Goal: Transaction & Acquisition: Purchase product/service

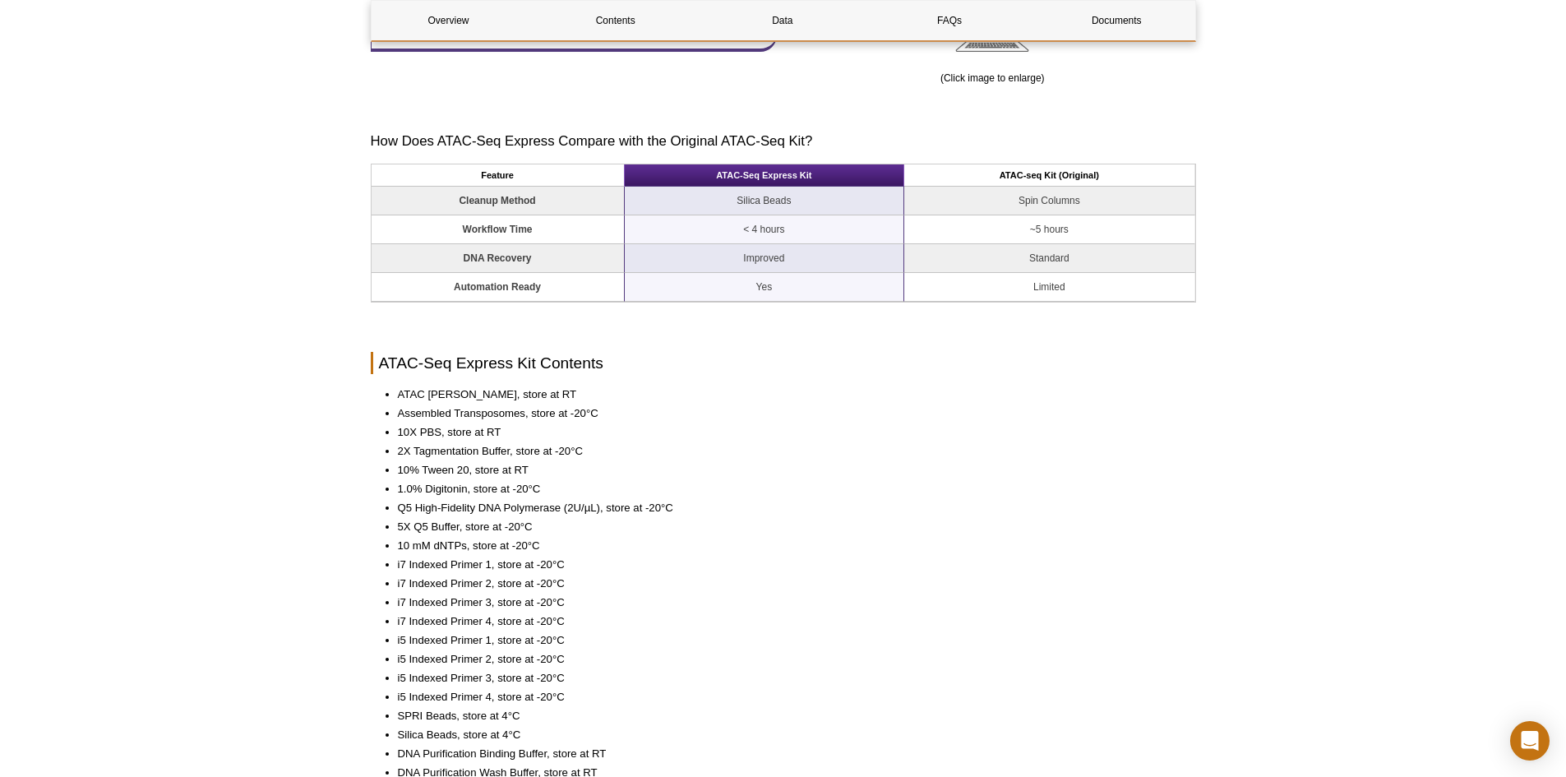
scroll to position [1206, 0]
drag, startPoint x: 397, startPoint y: 409, endPoint x: 524, endPoint y: 412, distance: 127.4
click at [524, 412] on li "Assembled Transposomes, store at -20°C" at bounding box center [789, 411] width 782 height 16
copy li "Assembled Transposomes"
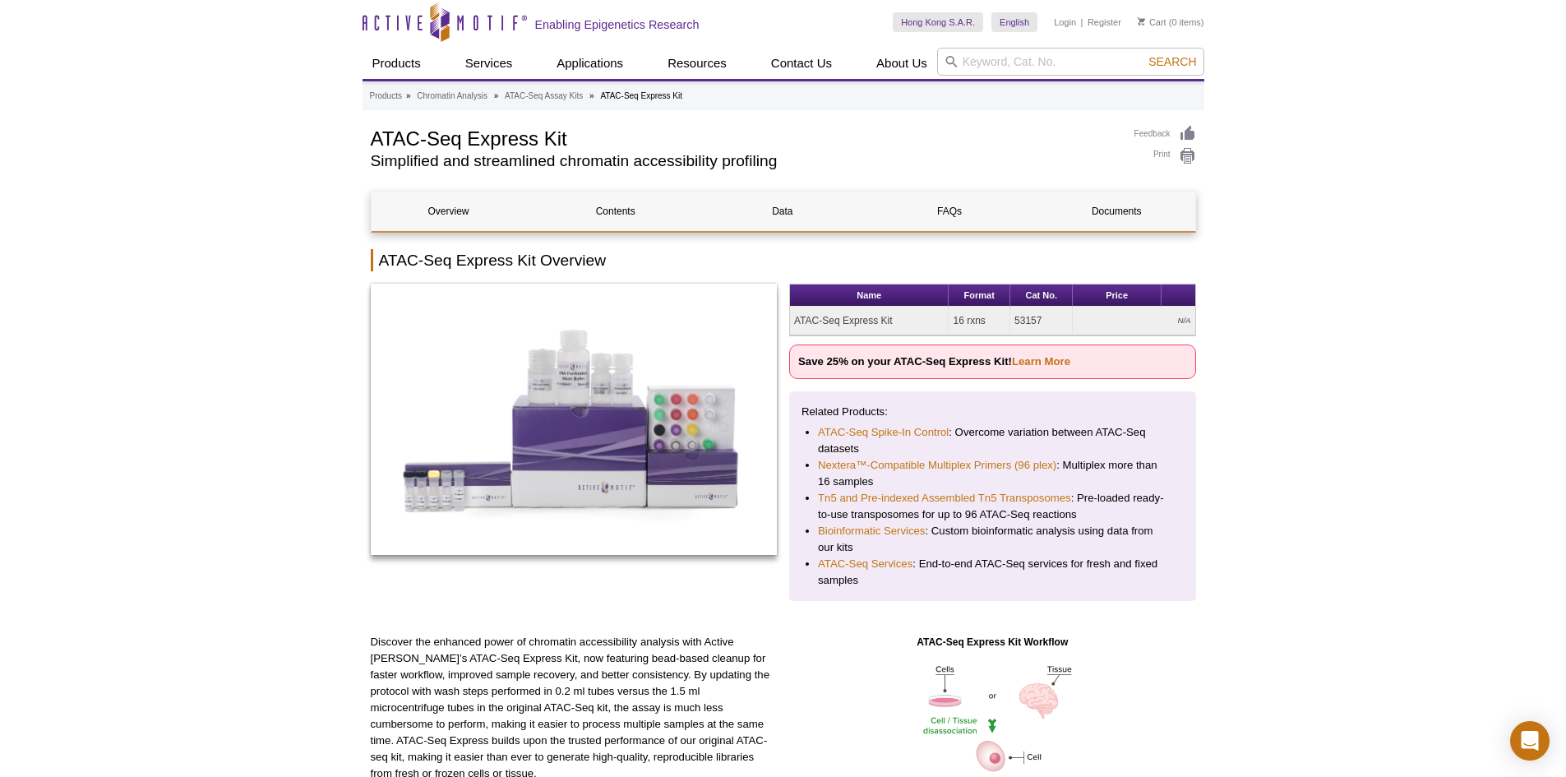
scroll to position [0, 0]
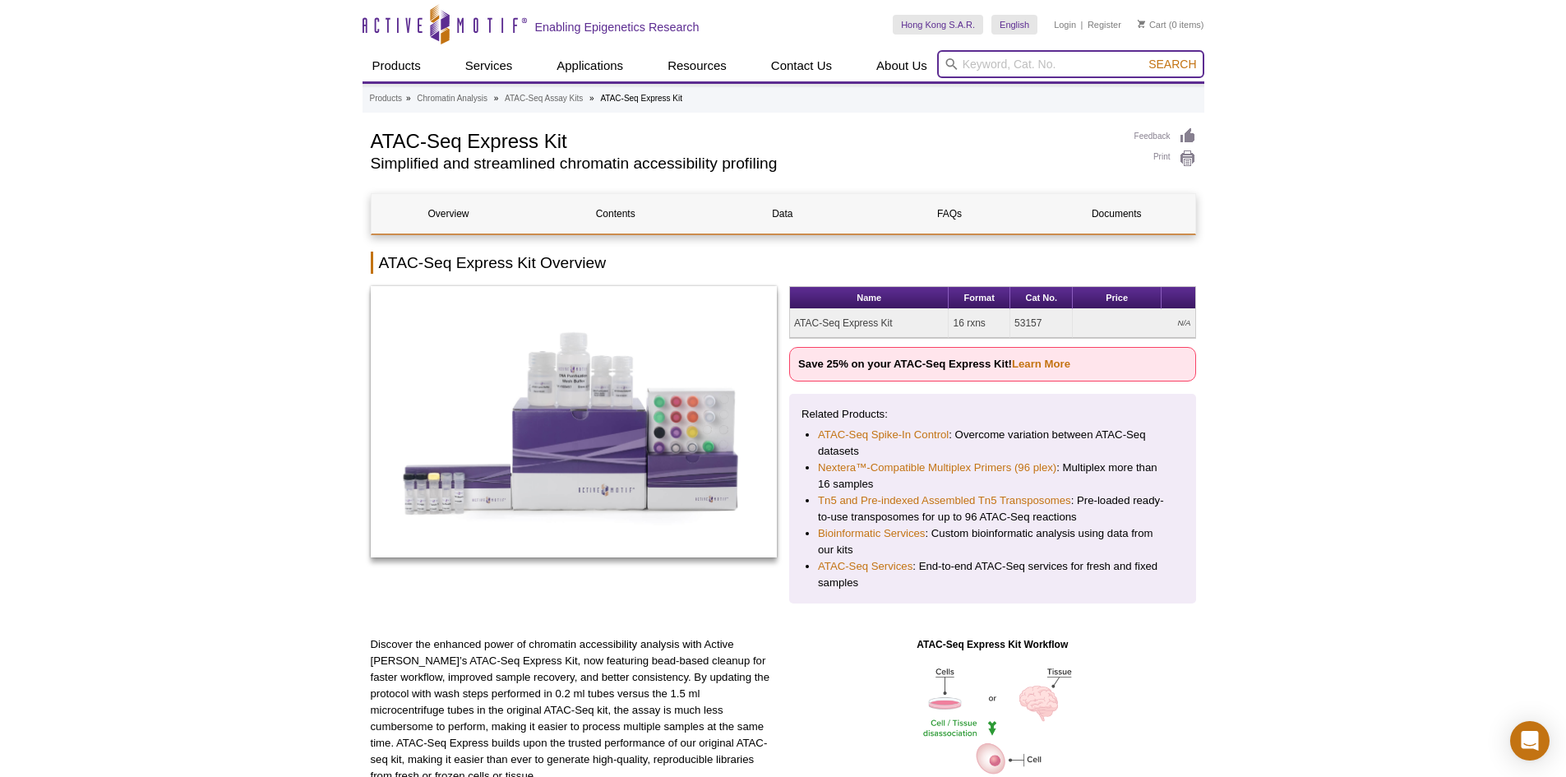
click at [1050, 63] on input "search" at bounding box center [1070, 64] width 267 height 28
paste input "Assembled Transposomes"
type input "Assembled Transposomes"
click at [1191, 68] on span "Search" at bounding box center [1172, 64] width 48 height 13
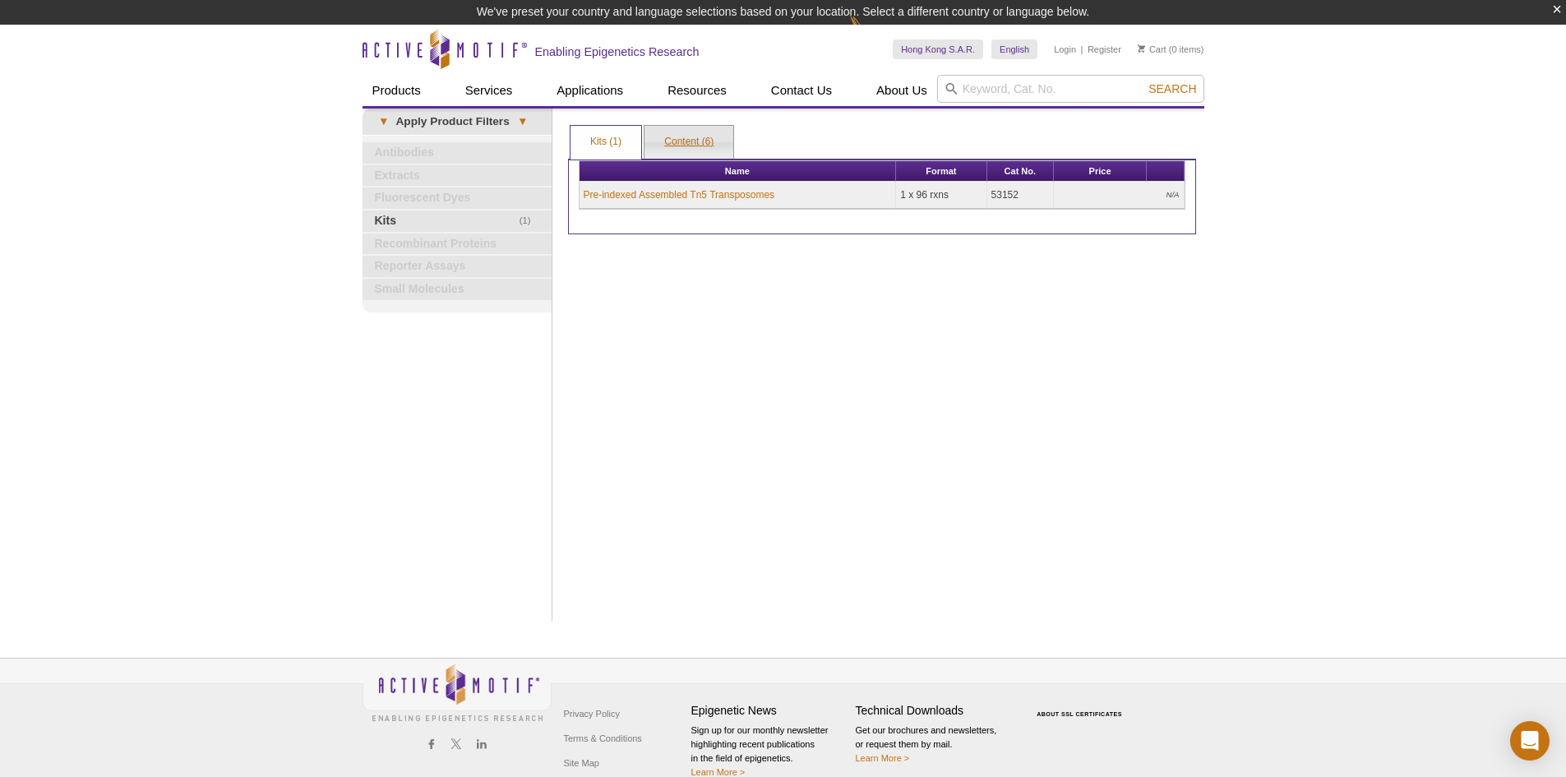
click at [684, 137] on link "Content (6)" at bounding box center [689, 142] width 89 height 33
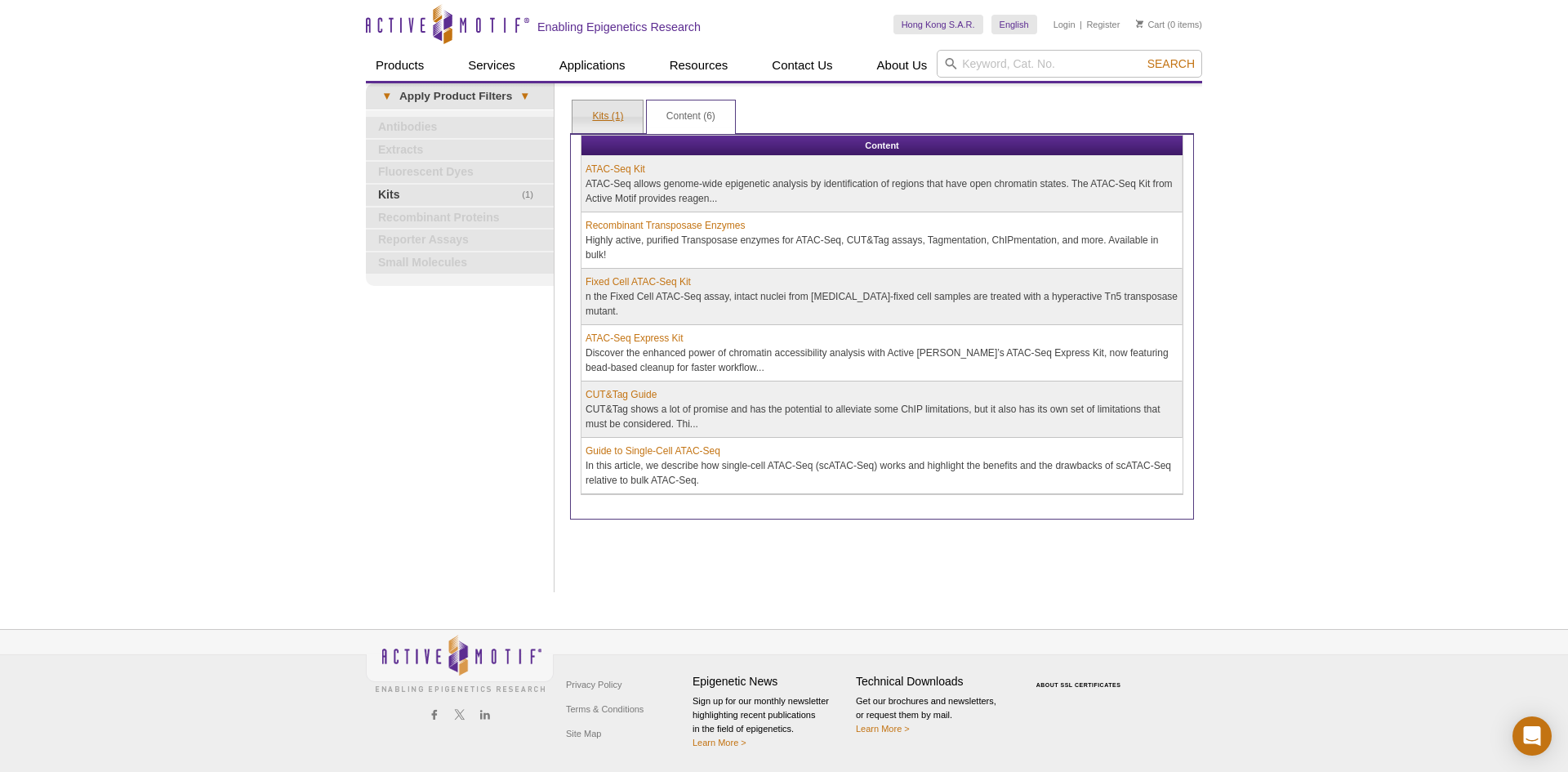
click at [608, 117] on link "Kits (1)" at bounding box center [607, 116] width 71 height 33
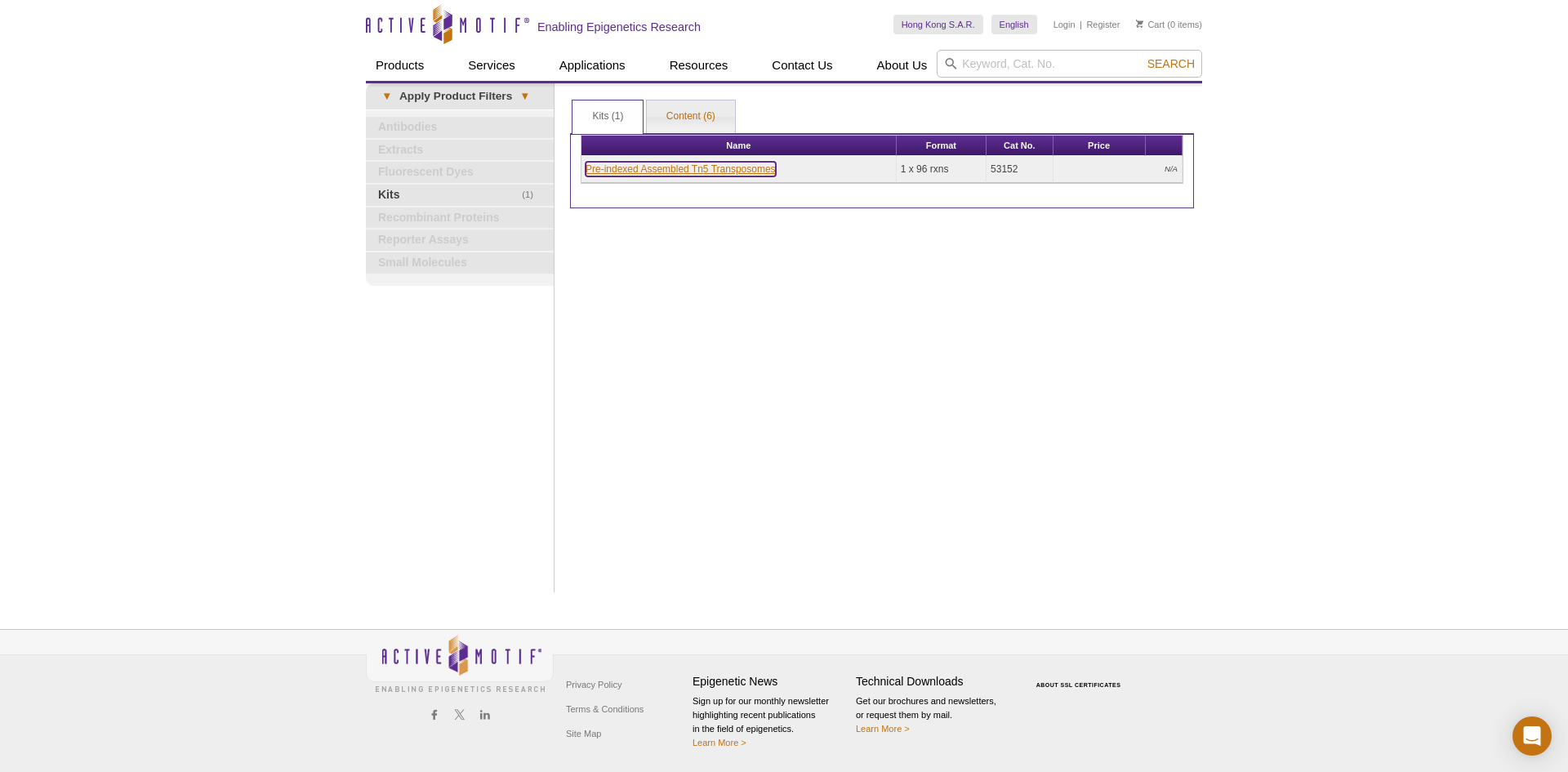
click at [650, 166] on link "Pre-indexed Assembled Tn5 Transposomes" at bounding box center [681, 169] width 191 height 15
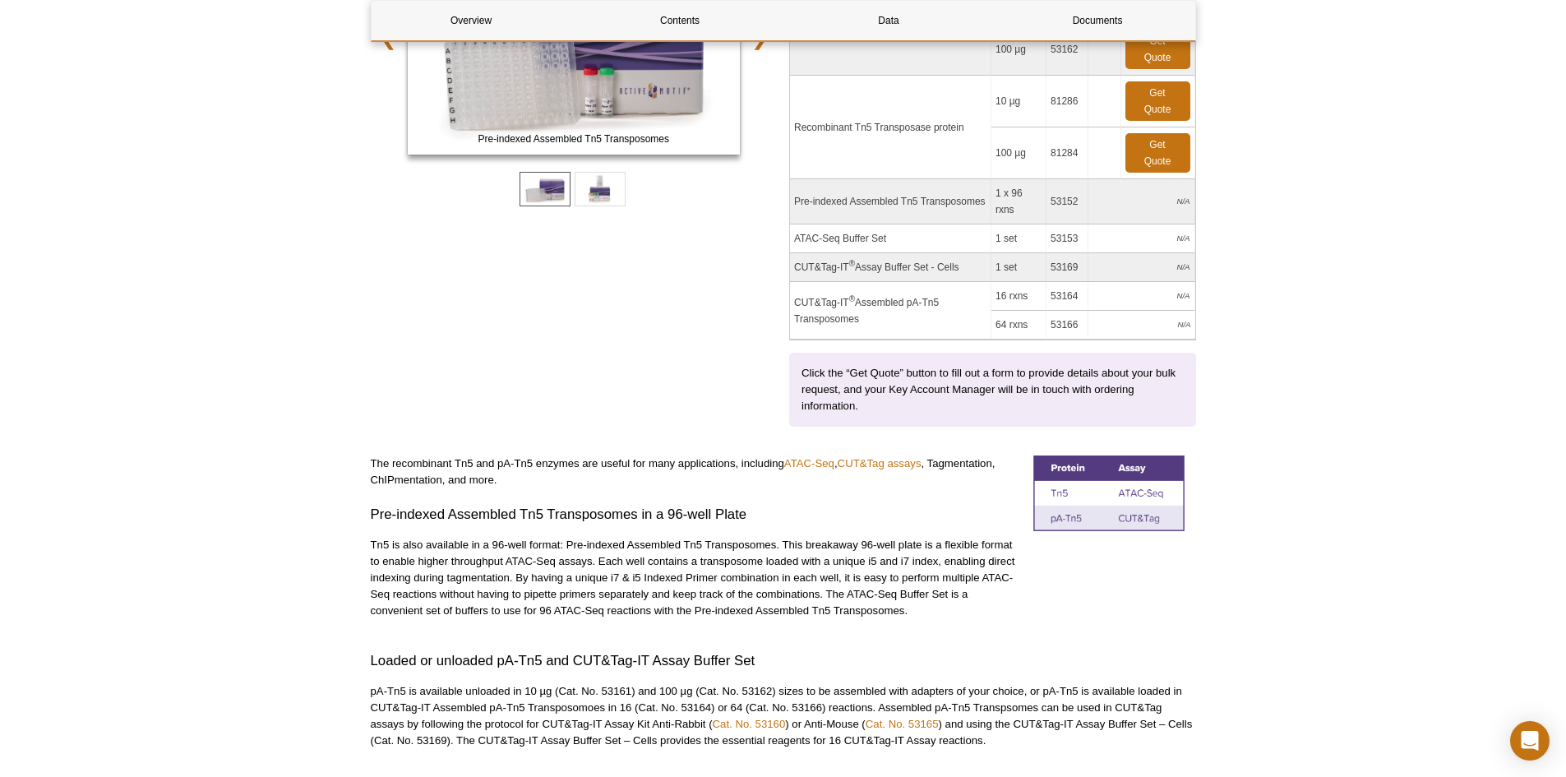
scroll to position [356, 0]
